Goal: Information Seeking & Learning: Learn about a topic

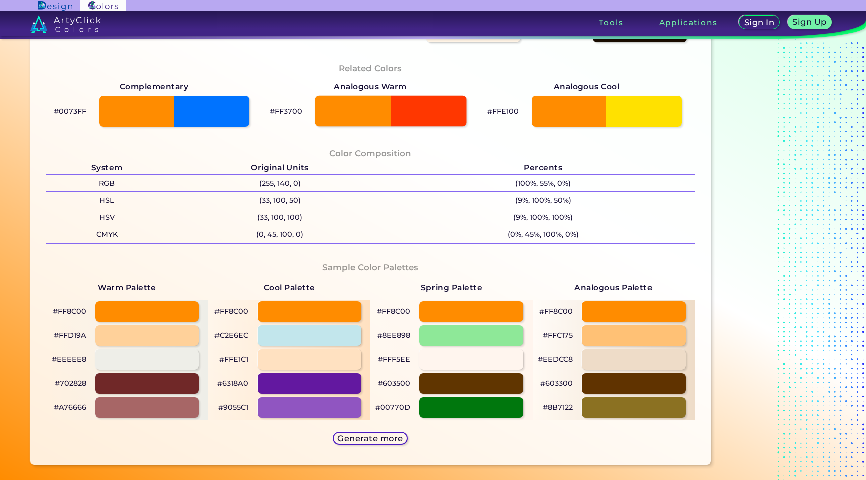
scroll to position [301, 0]
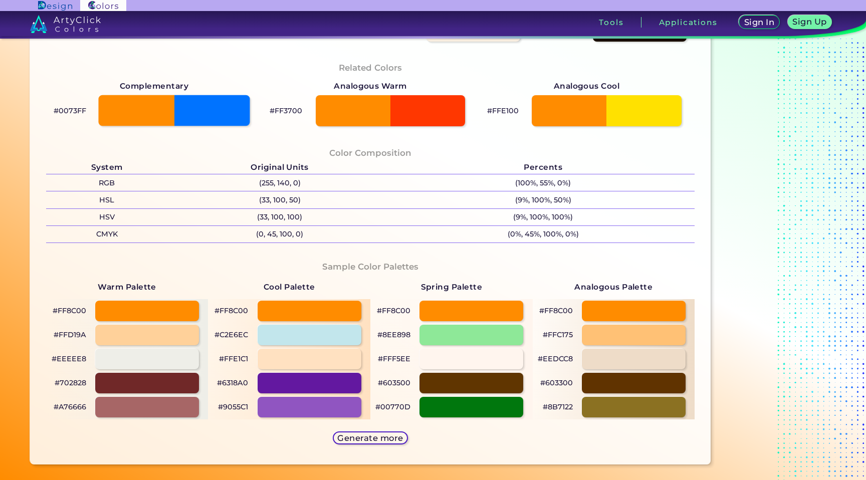
click at [218, 113] on div at bounding box center [174, 110] width 151 height 31
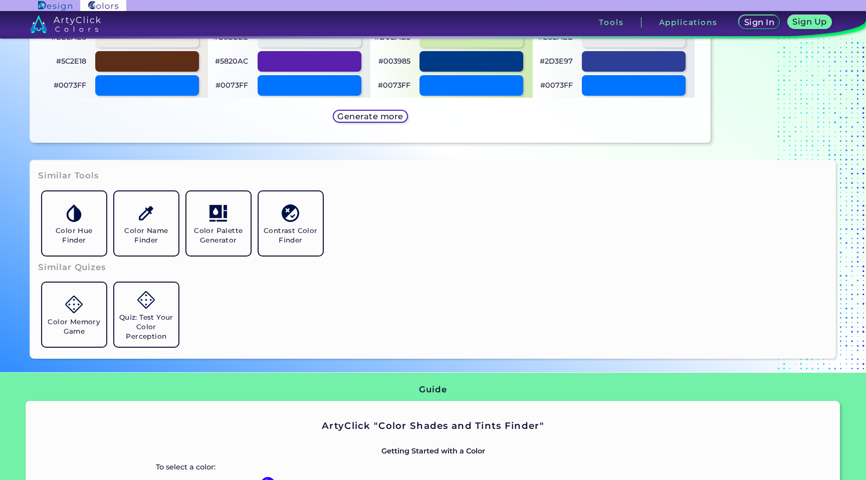
scroll to position [637, 0]
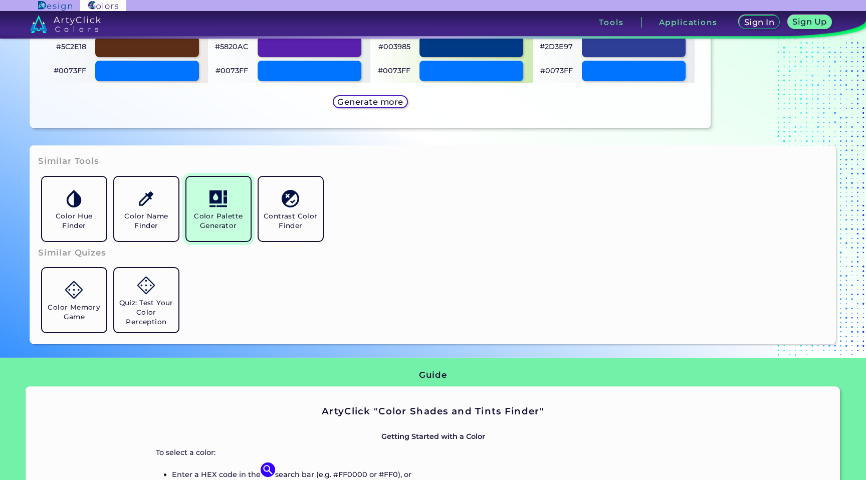
click at [214, 218] on h5 "Color Palette Generator" at bounding box center [218, 220] width 56 height 19
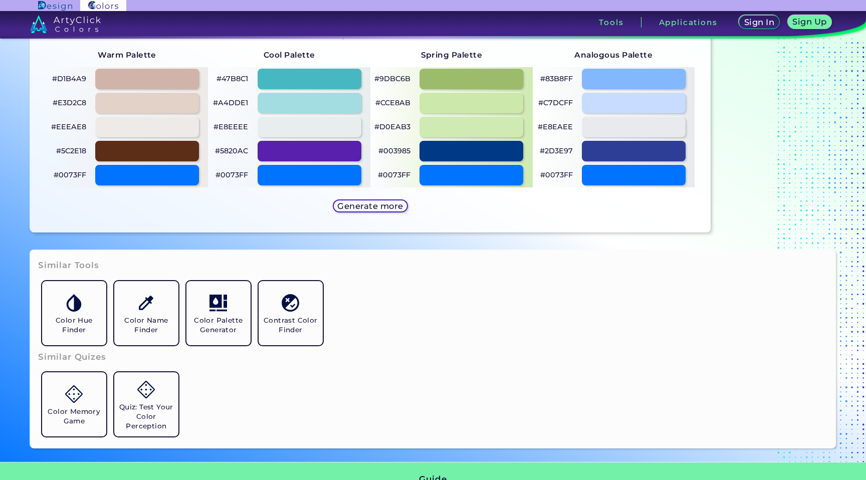
scroll to position [521, 0]
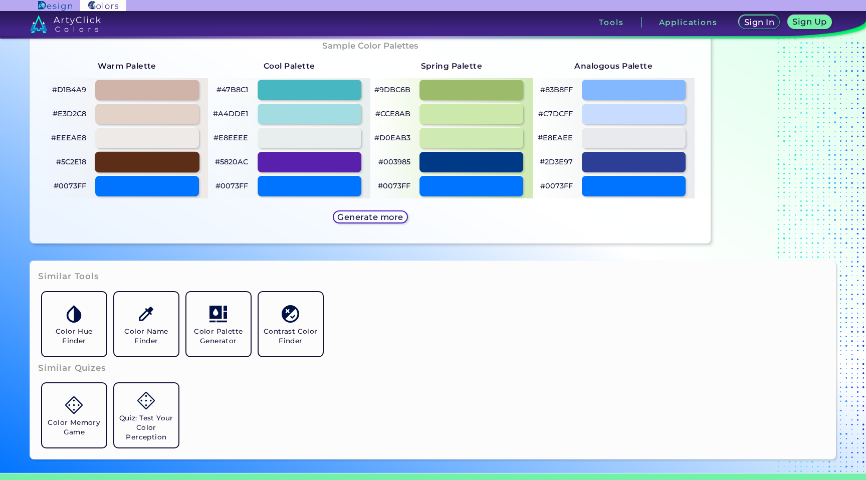
click at [176, 166] on div at bounding box center [147, 162] width 105 height 21
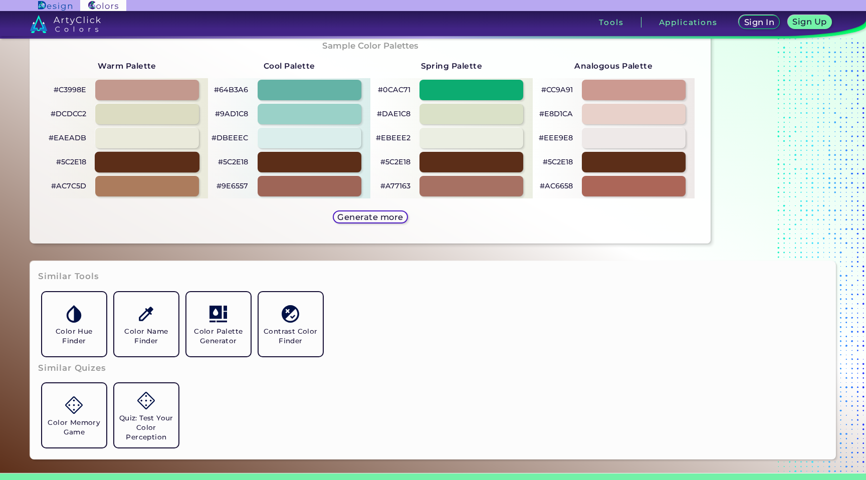
scroll to position [503, 0]
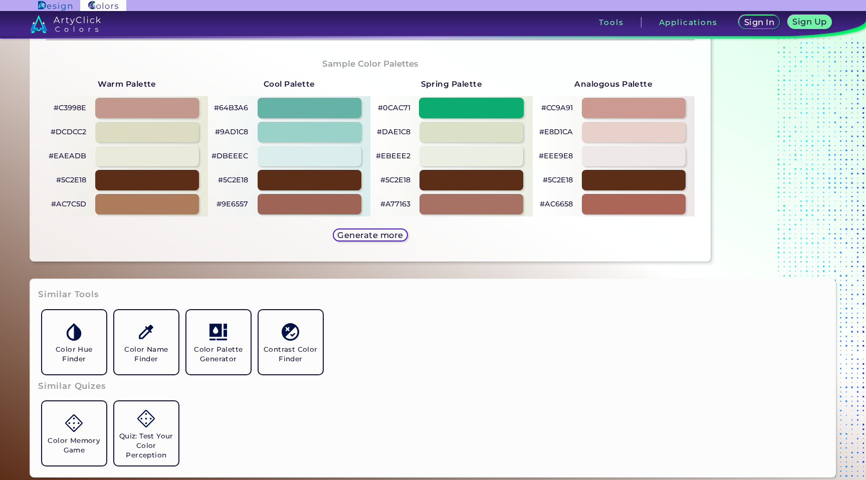
click at [448, 112] on div at bounding box center [471, 108] width 105 height 21
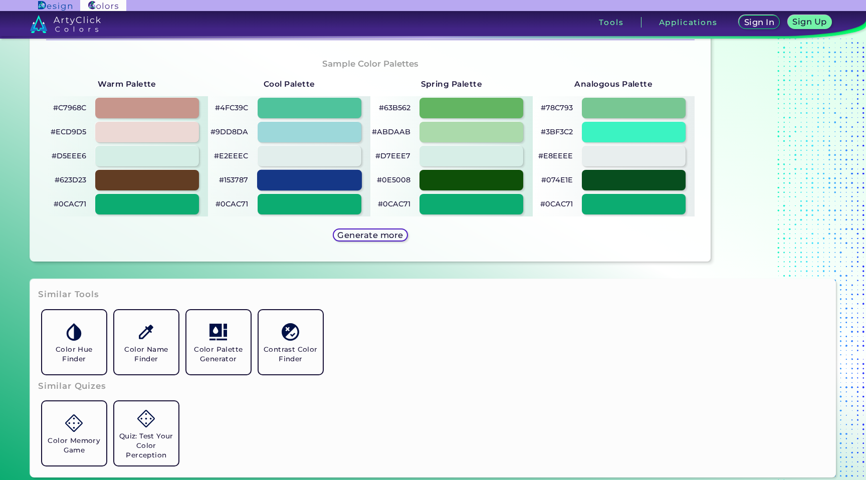
click at [284, 172] on div at bounding box center [309, 180] width 105 height 21
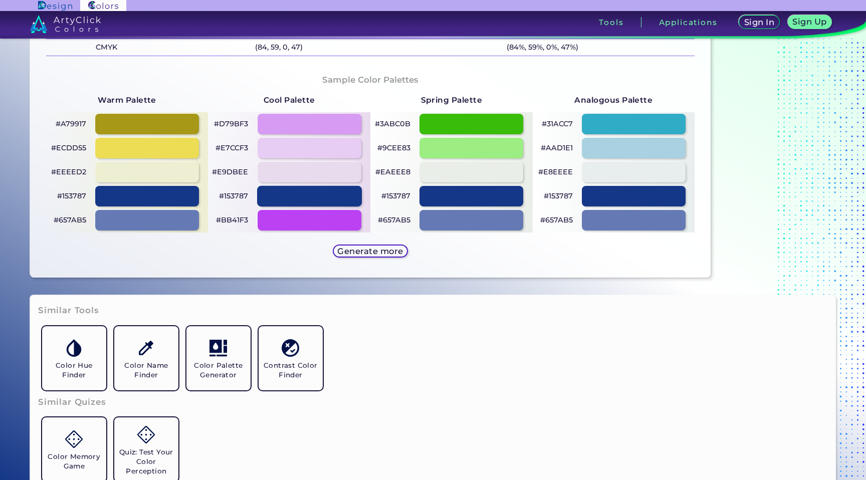
scroll to position [484, 0]
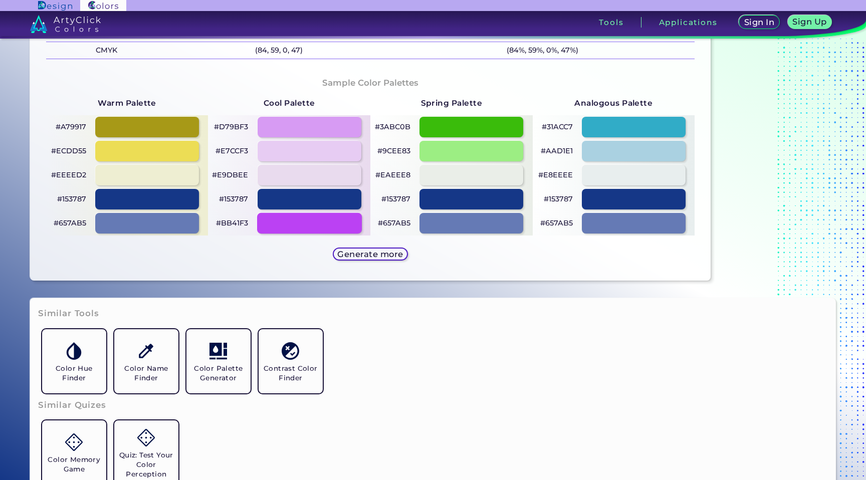
click at [285, 217] on div at bounding box center [309, 223] width 105 height 21
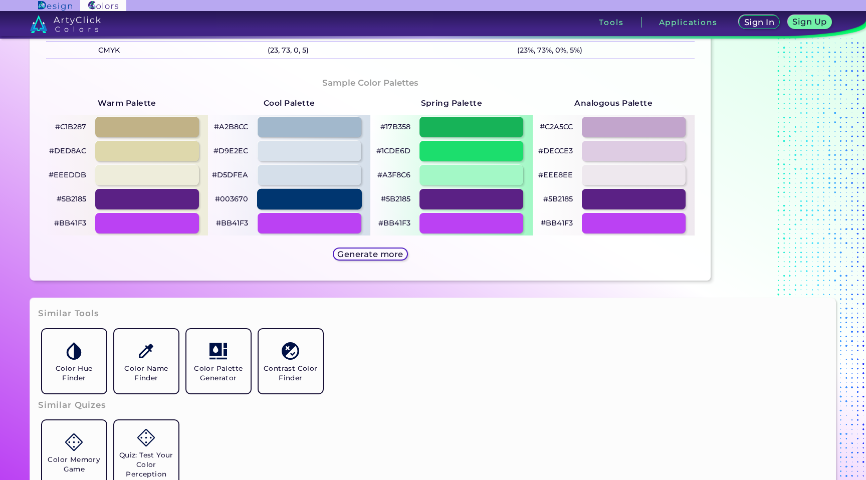
click at [321, 205] on div at bounding box center [309, 199] width 105 height 21
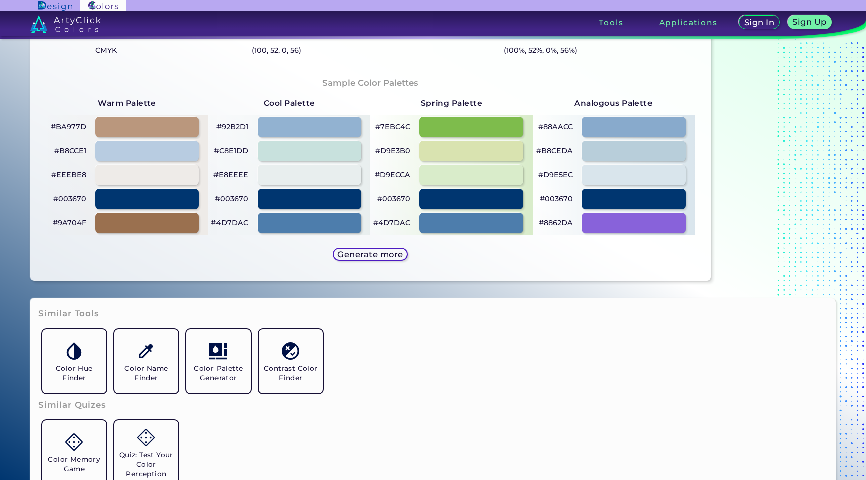
click at [162, 186] on div "#EEEBE8" at bounding box center [127, 175] width 162 height 24
click at [162, 197] on div at bounding box center [147, 199] width 105 height 21
click at [164, 222] on div at bounding box center [147, 223] width 105 height 21
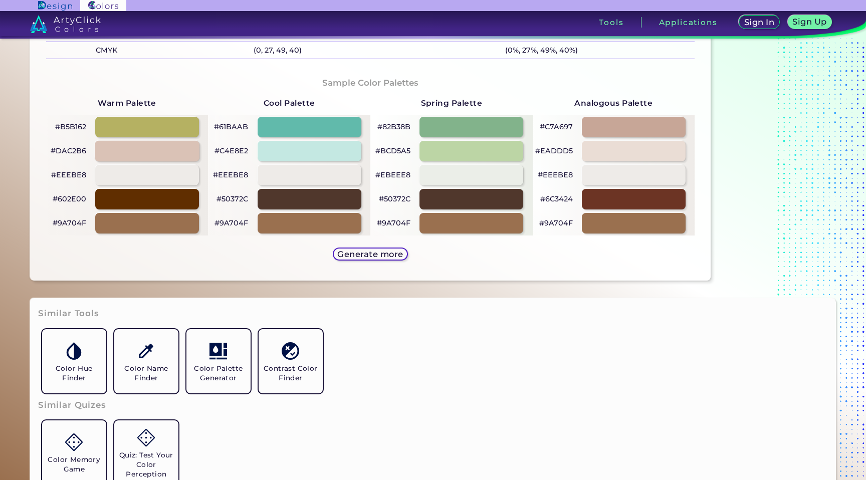
click at [153, 154] on div at bounding box center [147, 151] width 105 height 21
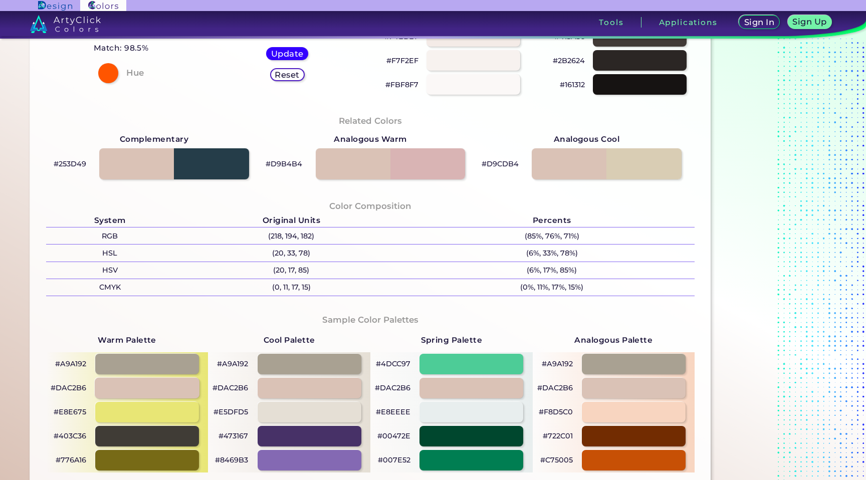
scroll to position [421, 0]
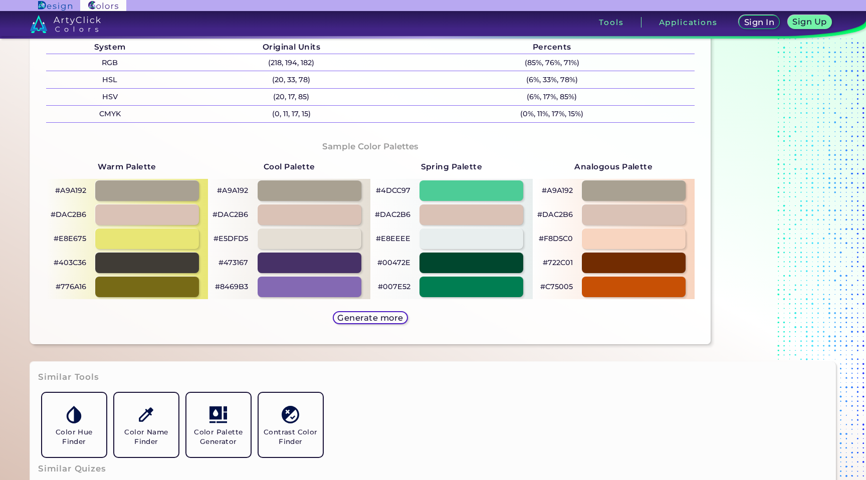
click at [205, 233] on div "#E8E675" at bounding box center [127, 239] width 162 height 24
click at [192, 238] on div at bounding box center [147, 238] width 105 height 21
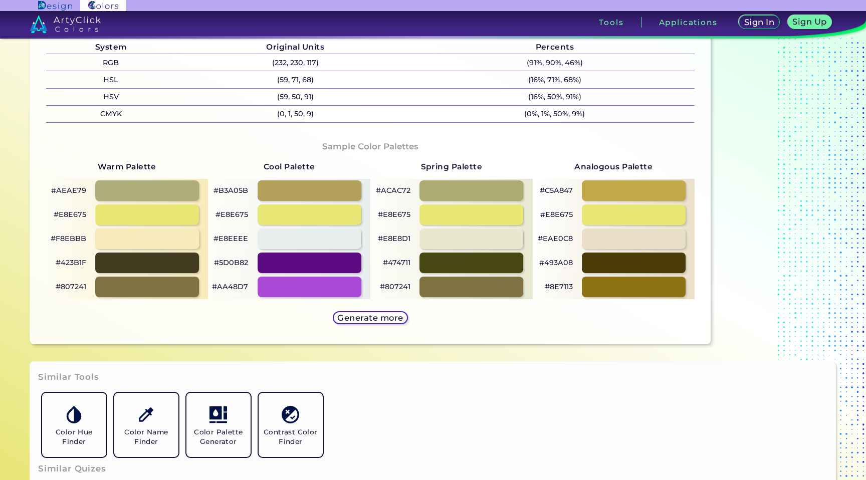
click at [192, 238] on div at bounding box center [147, 238] width 105 height 21
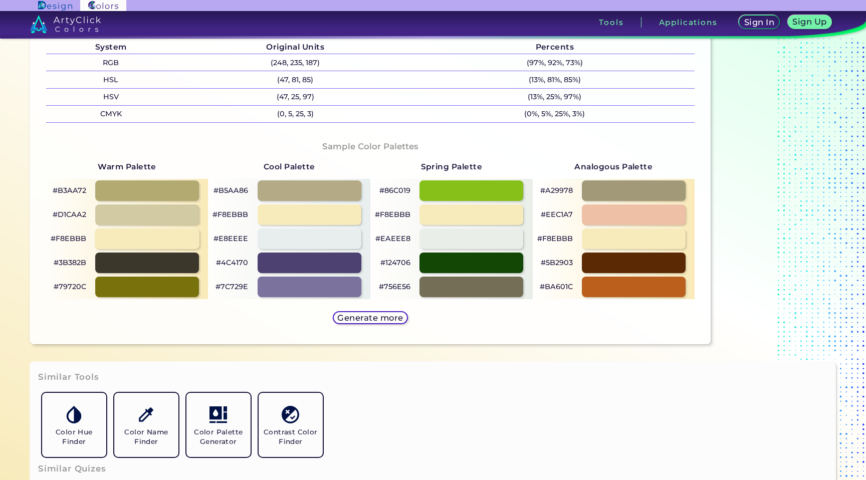
click at [192, 238] on div at bounding box center [147, 238] width 105 height 21
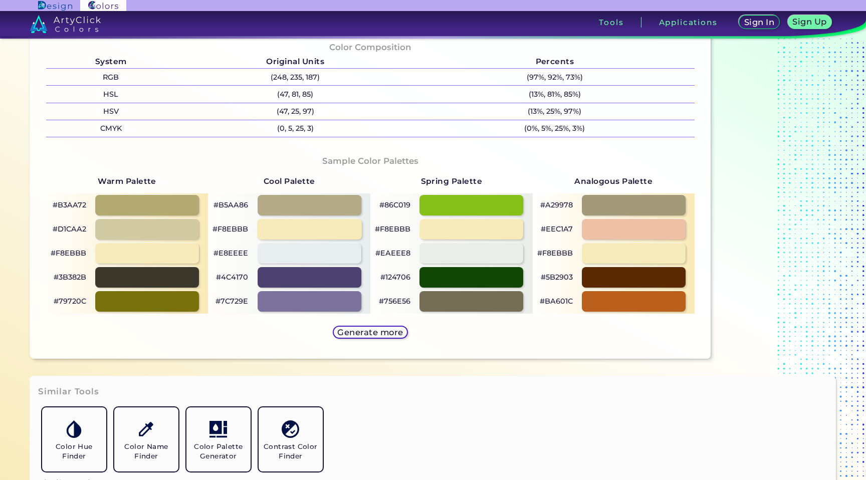
scroll to position [493, 0]
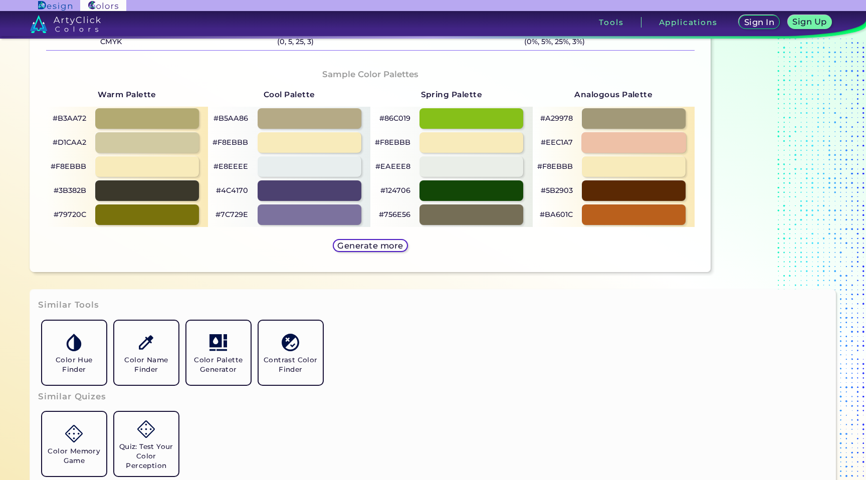
click at [627, 142] on div at bounding box center [633, 142] width 105 height 21
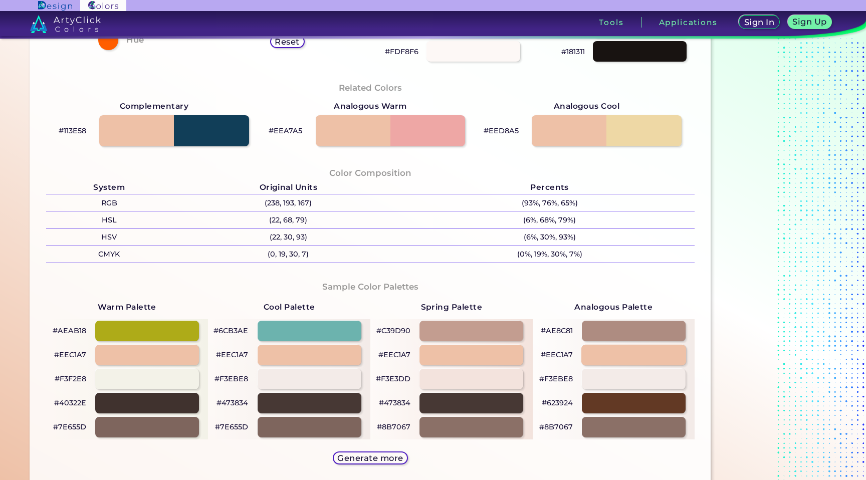
scroll to position [364, 0]
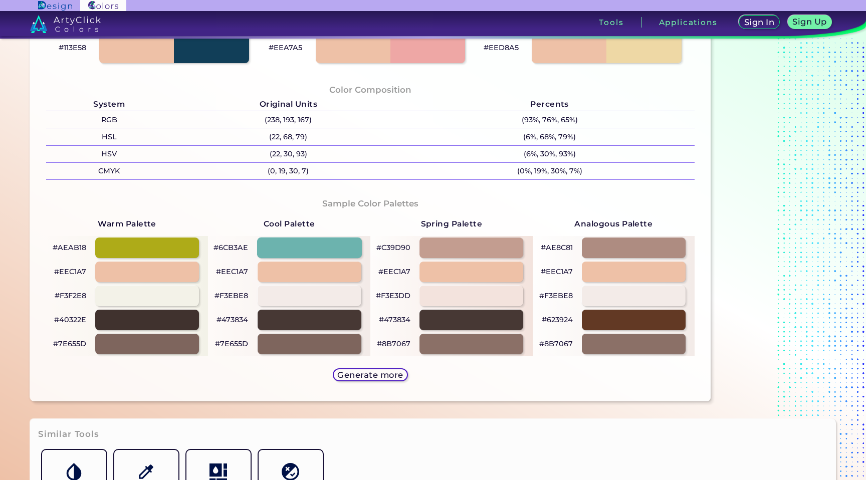
click at [339, 251] on div at bounding box center [309, 247] width 105 height 21
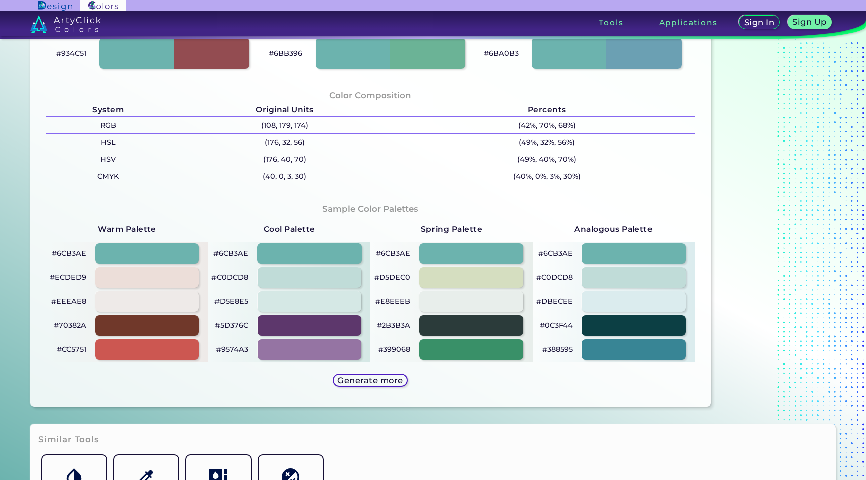
scroll to position [401, 0]
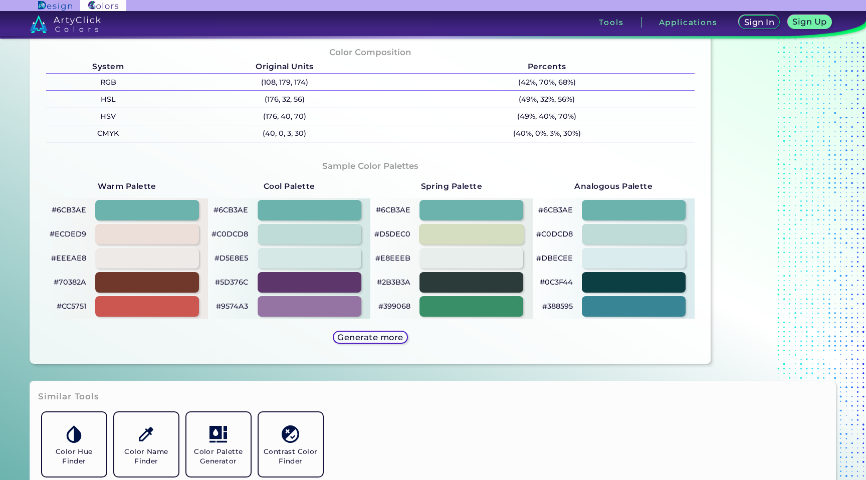
click at [435, 235] on div at bounding box center [471, 234] width 105 height 21
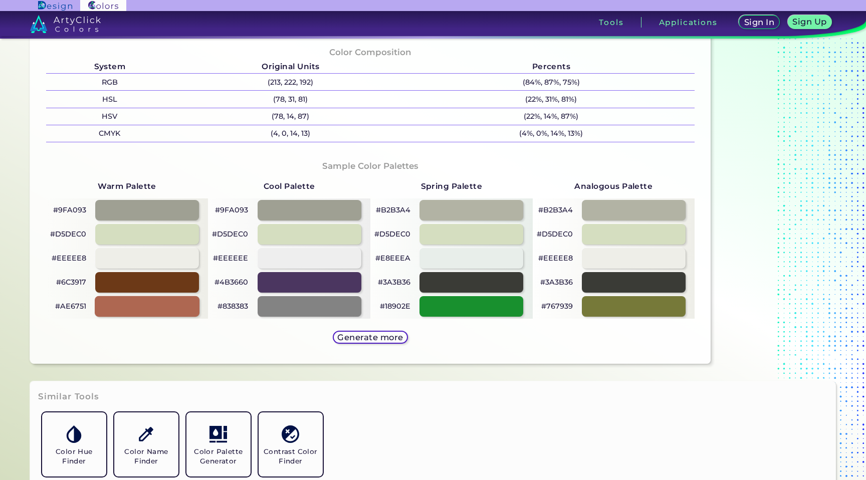
click at [158, 302] on div at bounding box center [147, 306] width 105 height 21
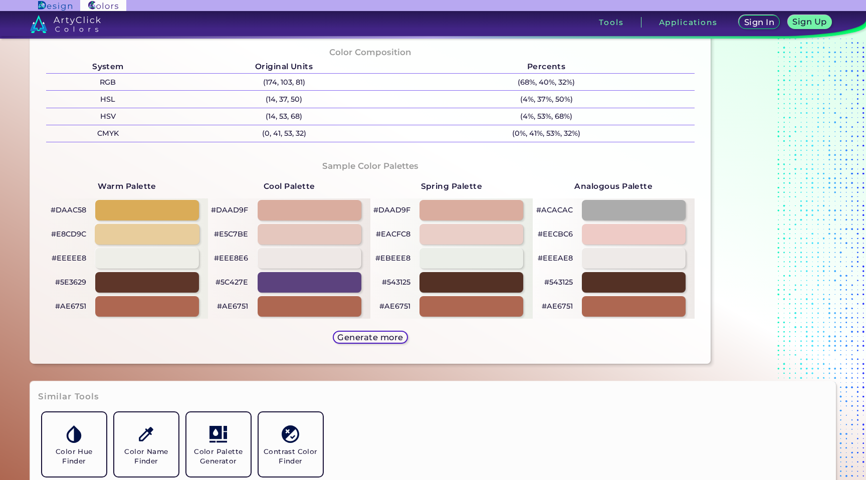
click at [139, 235] on div at bounding box center [147, 234] width 105 height 21
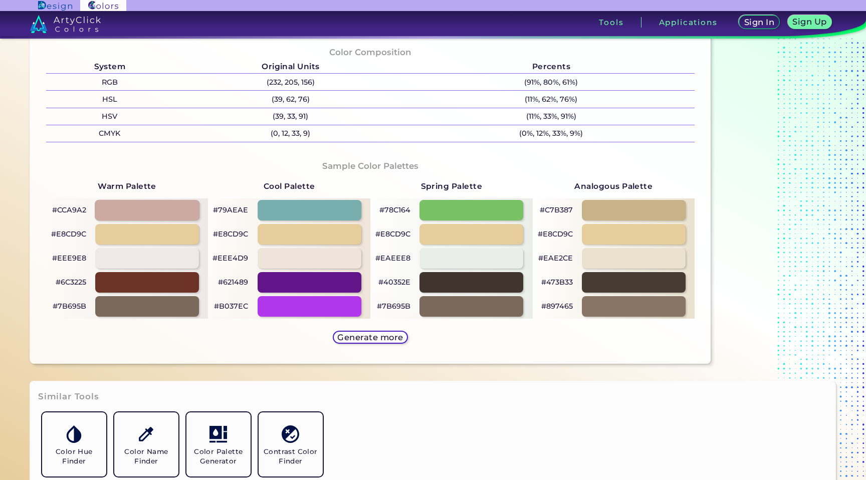
click at [139, 211] on div at bounding box center [147, 210] width 105 height 21
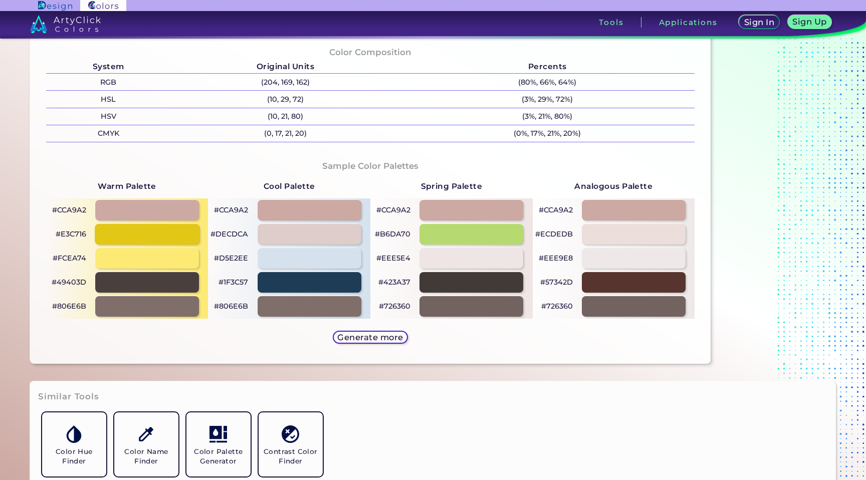
click at [143, 233] on div at bounding box center [147, 234] width 105 height 21
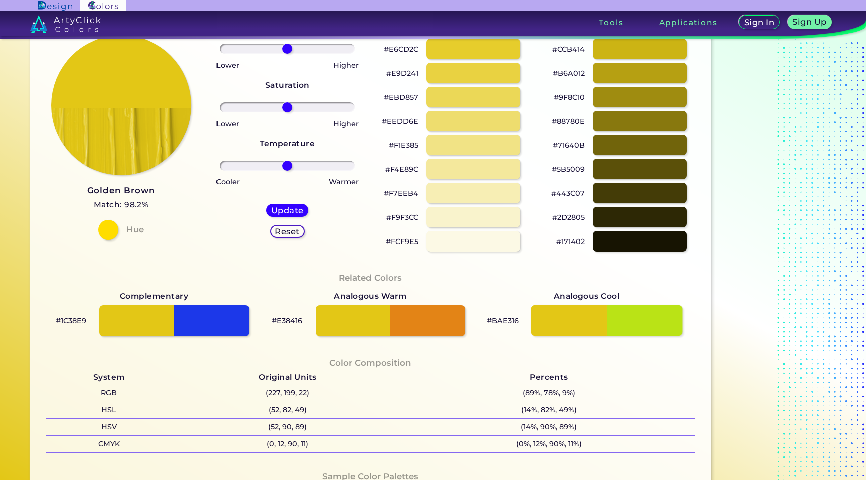
scroll to position [1, 0]
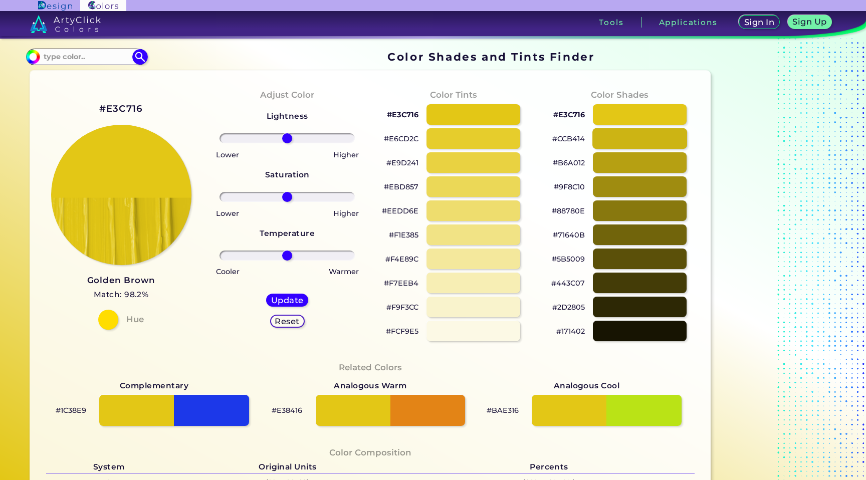
click at [629, 137] on div at bounding box center [639, 138] width 95 height 21
type input "#ccb414"
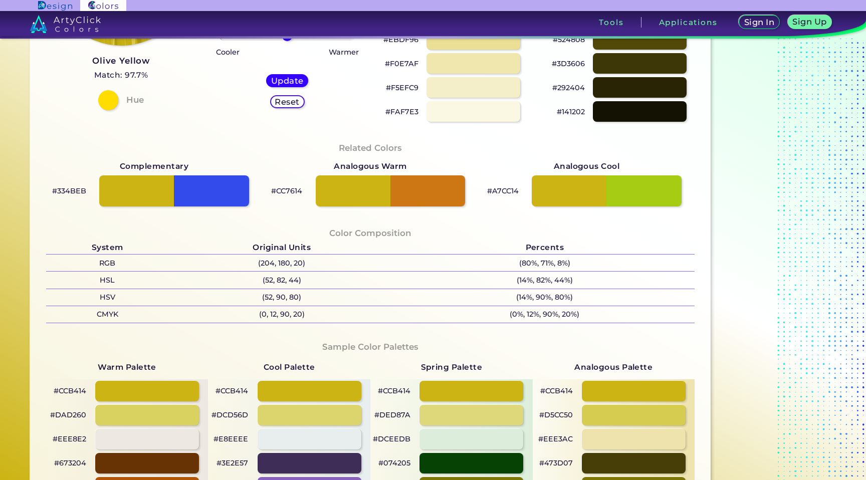
scroll to position [248, 0]
